Goal: Complete application form

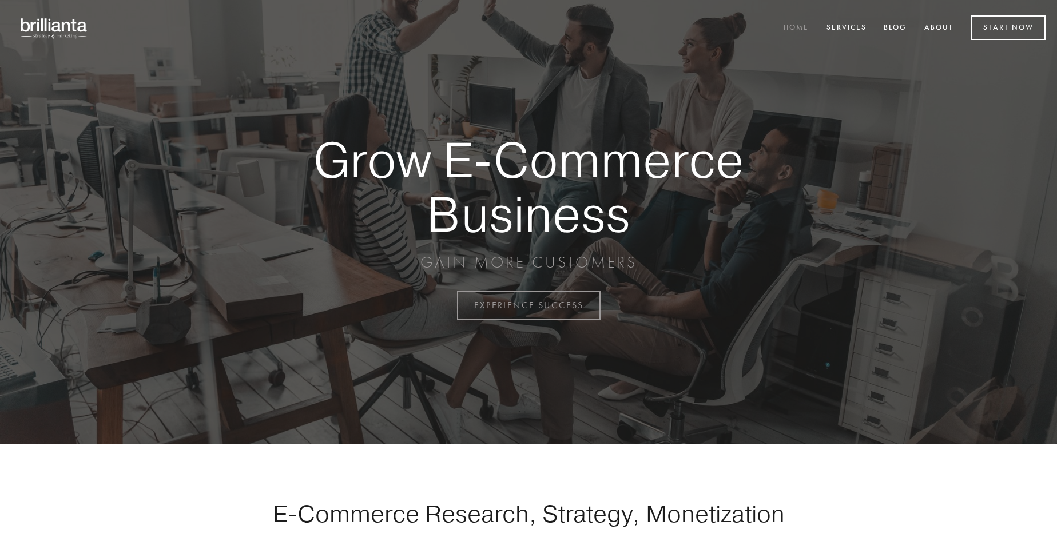
scroll to position [2999, 0]
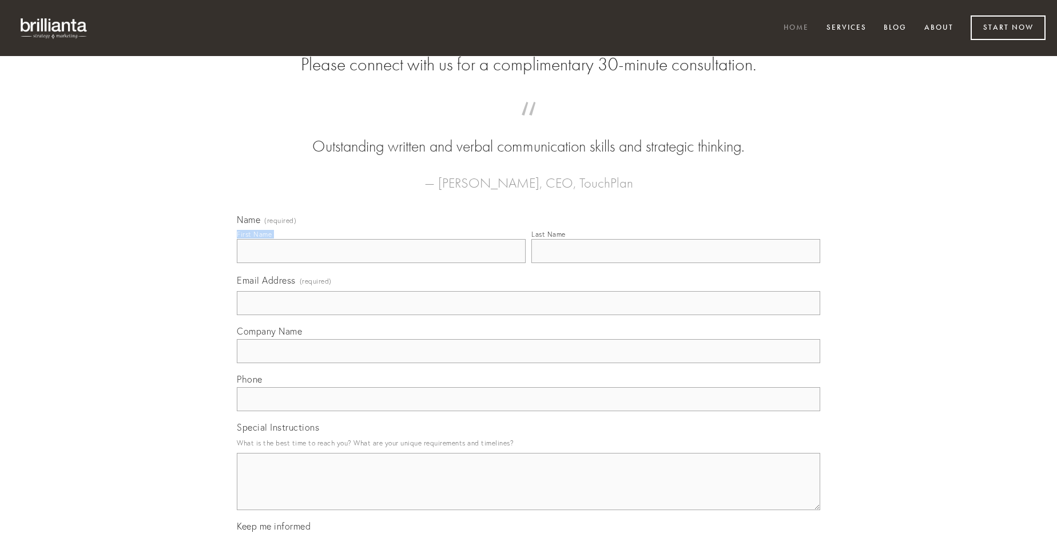
type input "[PERSON_NAME]"
click at [676, 263] on input "Last Name" at bounding box center [675, 251] width 289 height 24
type input "[PERSON_NAME]"
click at [529, 315] on input "Email Address (required)" at bounding box center [528, 303] width 583 height 24
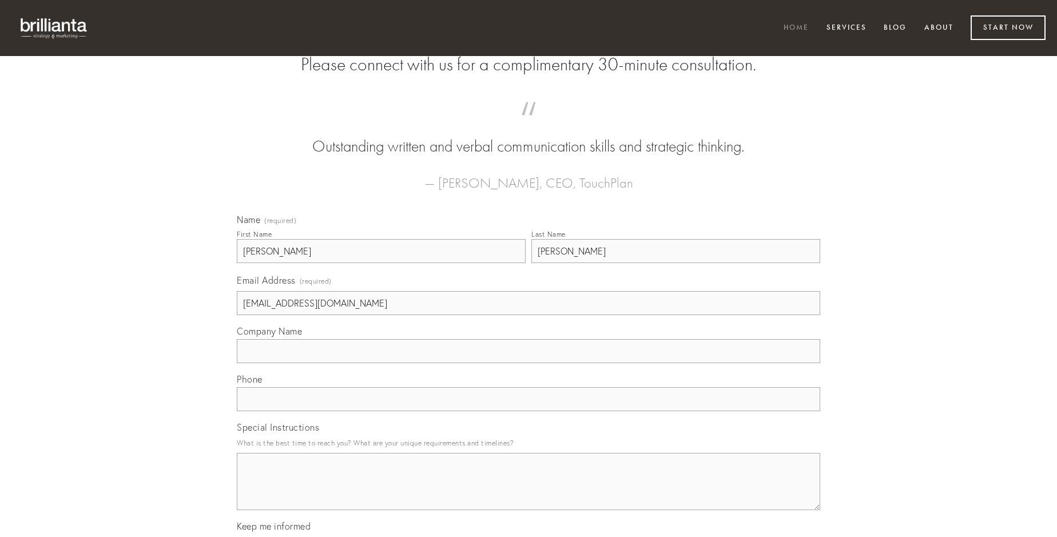
type input "[EMAIL_ADDRESS][DOMAIN_NAME]"
click at [529, 363] on input "Company Name" at bounding box center [528, 351] width 583 height 24
type input "cui"
click at [529, 411] on input "text" at bounding box center [528, 399] width 583 height 24
click at [529, 492] on textarea "Special Instructions" at bounding box center [528, 481] width 583 height 57
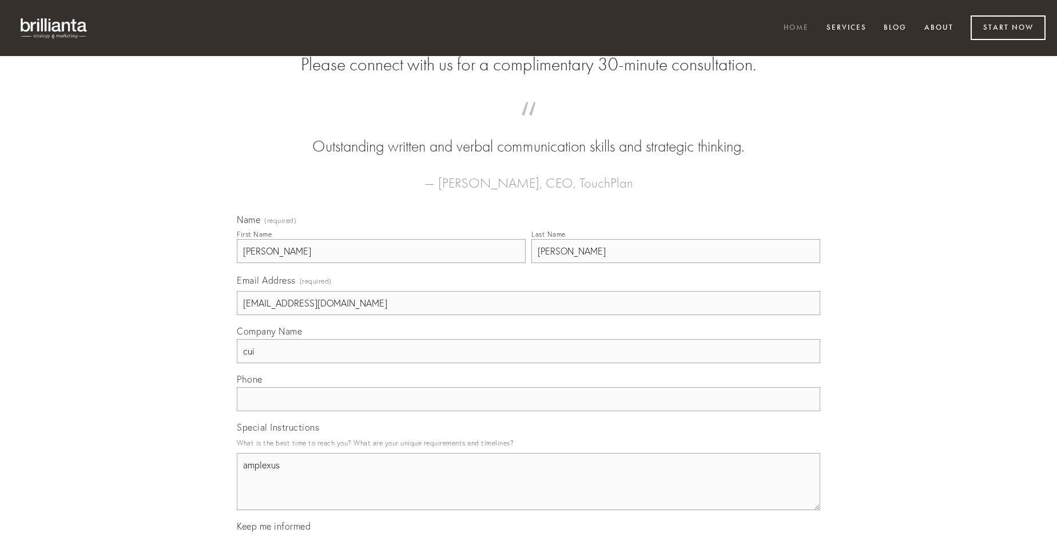
type textarea "amplexus"
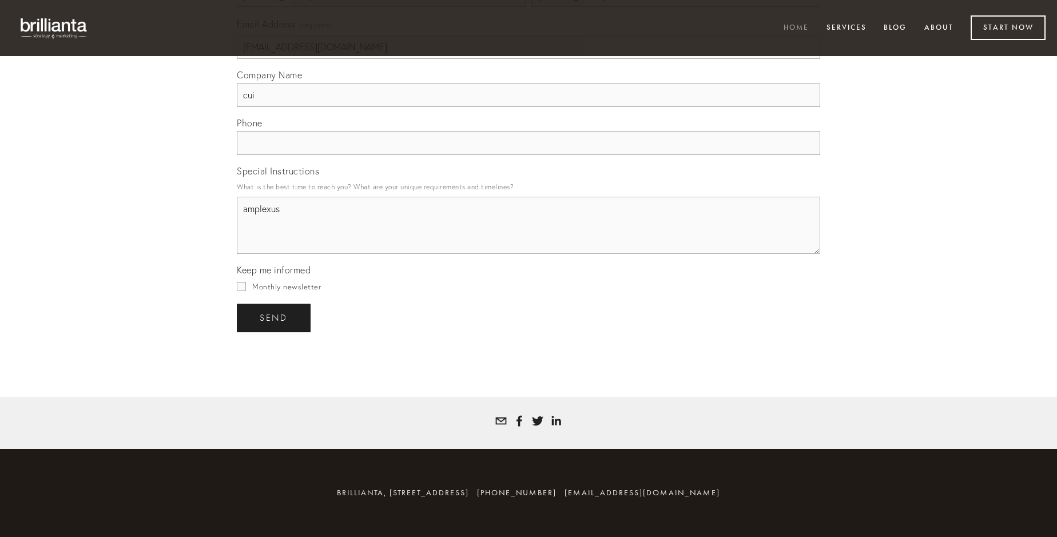
click at [275, 317] on span "send" at bounding box center [274, 318] width 28 height 10
